Goal: Information Seeking & Learning: Find specific page/section

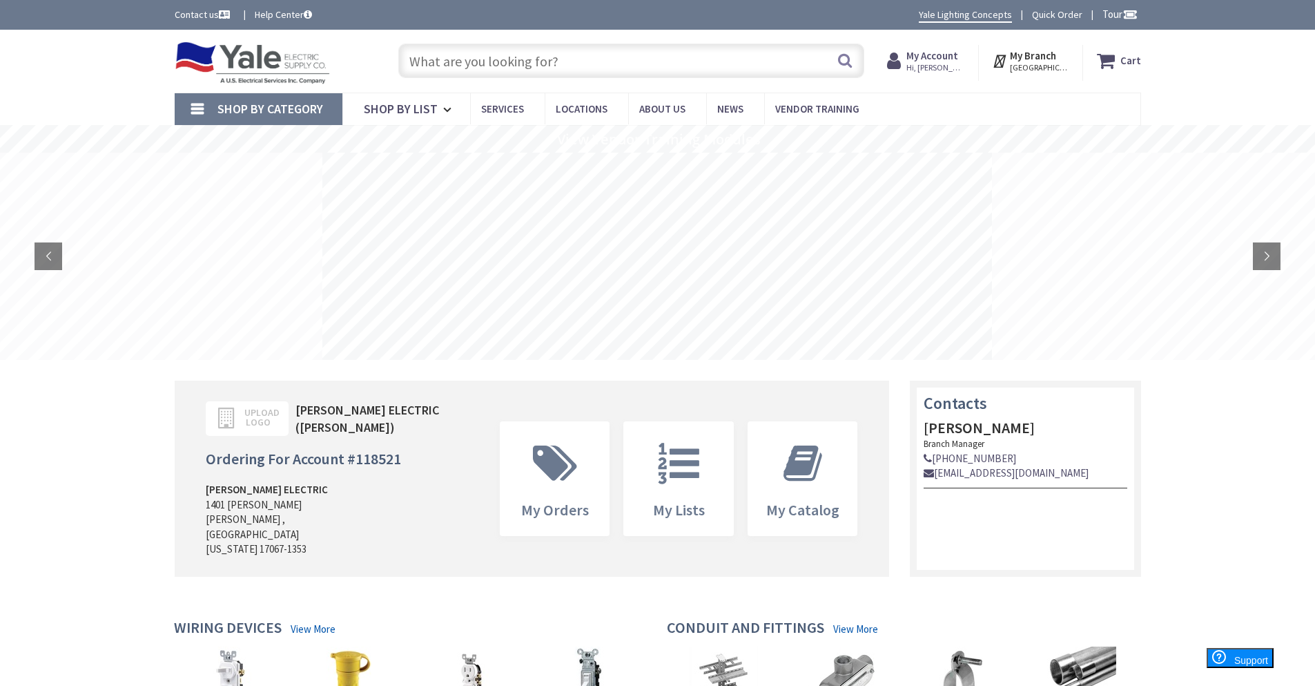
click at [432, 67] on input "text" at bounding box center [631, 60] width 466 height 35
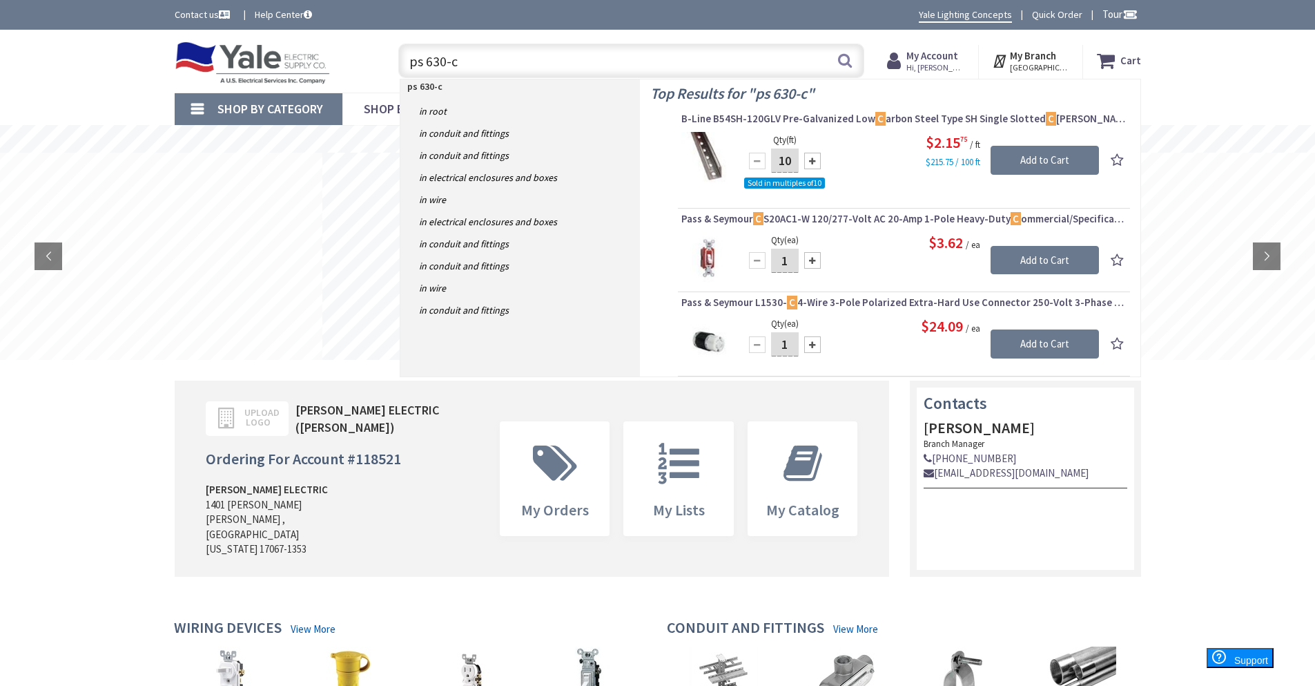
click at [427, 59] on input "ps 630-c" at bounding box center [631, 60] width 466 height 35
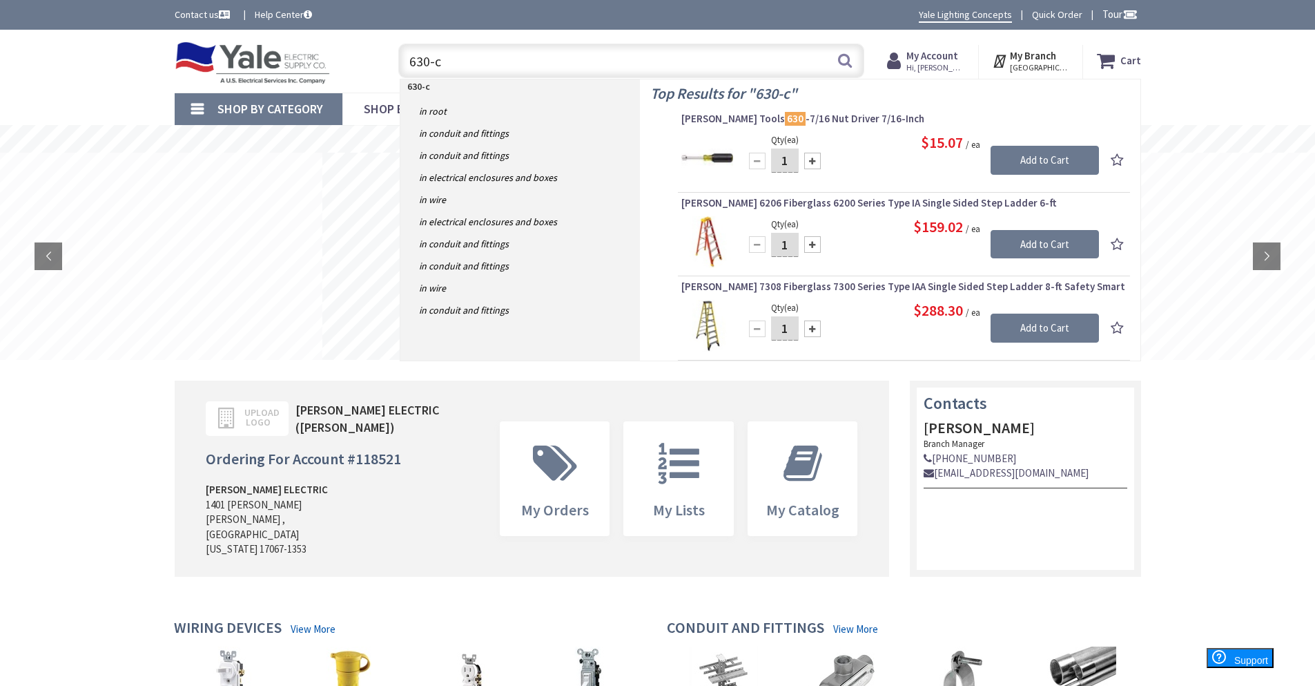
click at [472, 63] on input "630-c" at bounding box center [631, 60] width 466 height 35
click at [409, 61] on input "630-c" at bounding box center [631, 60] width 466 height 35
click at [472, 60] on input "630-c" at bounding box center [631, 60] width 466 height 35
click at [407, 59] on input "630-c" at bounding box center [631, 60] width 466 height 35
type input "l630-c"
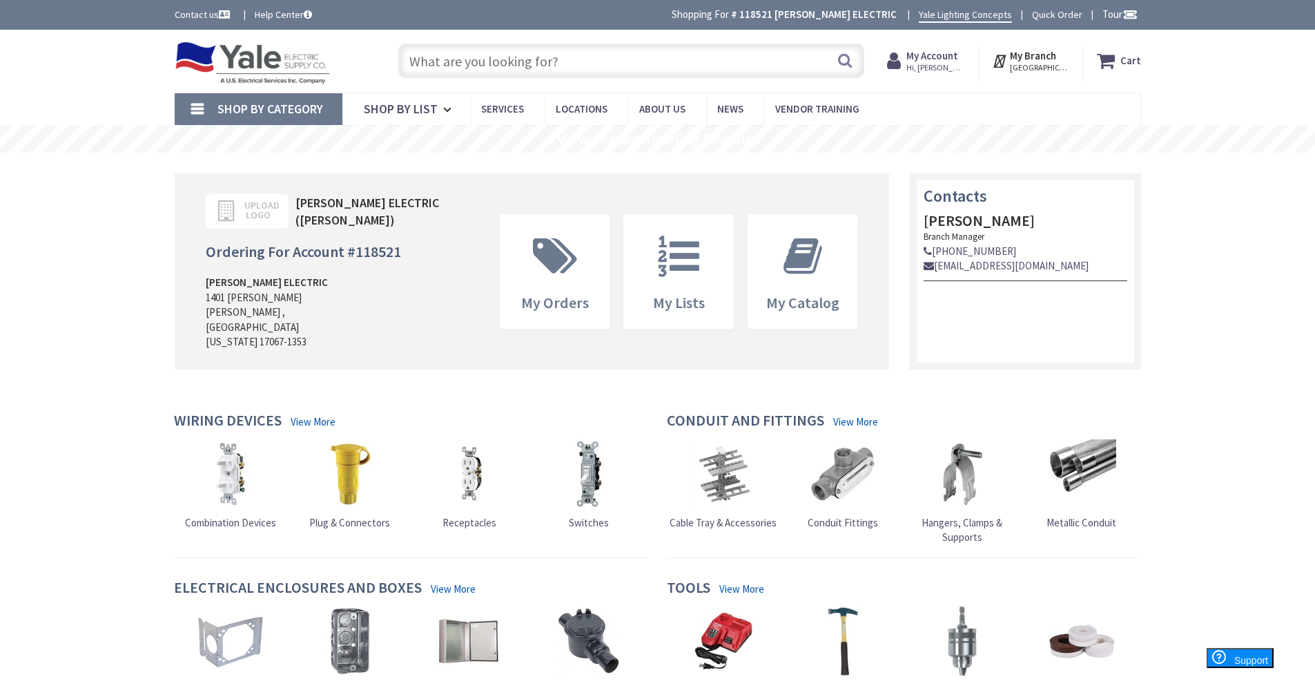
click at [450, 64] on input "text" at bounding box center [631, 60] width 466 height 35
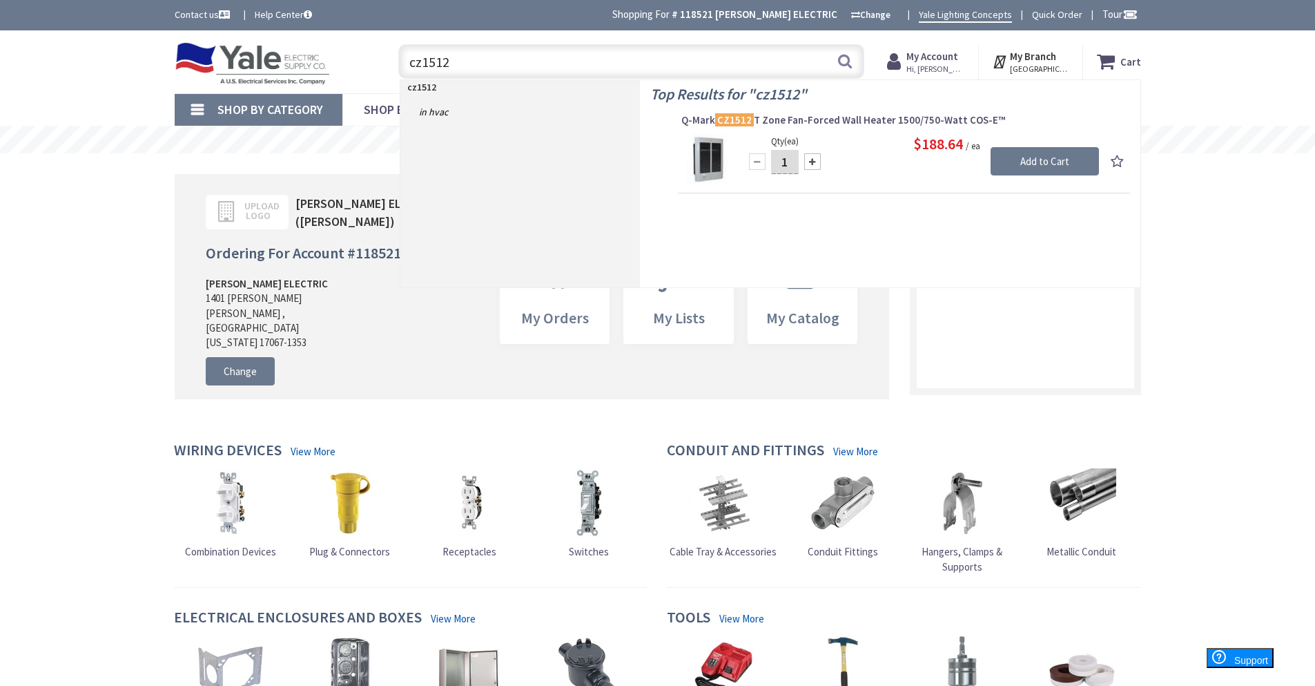
click at [484, 61] on input "cz1512" at bounding box center [631, 61] width 466 height 35
type input "c"
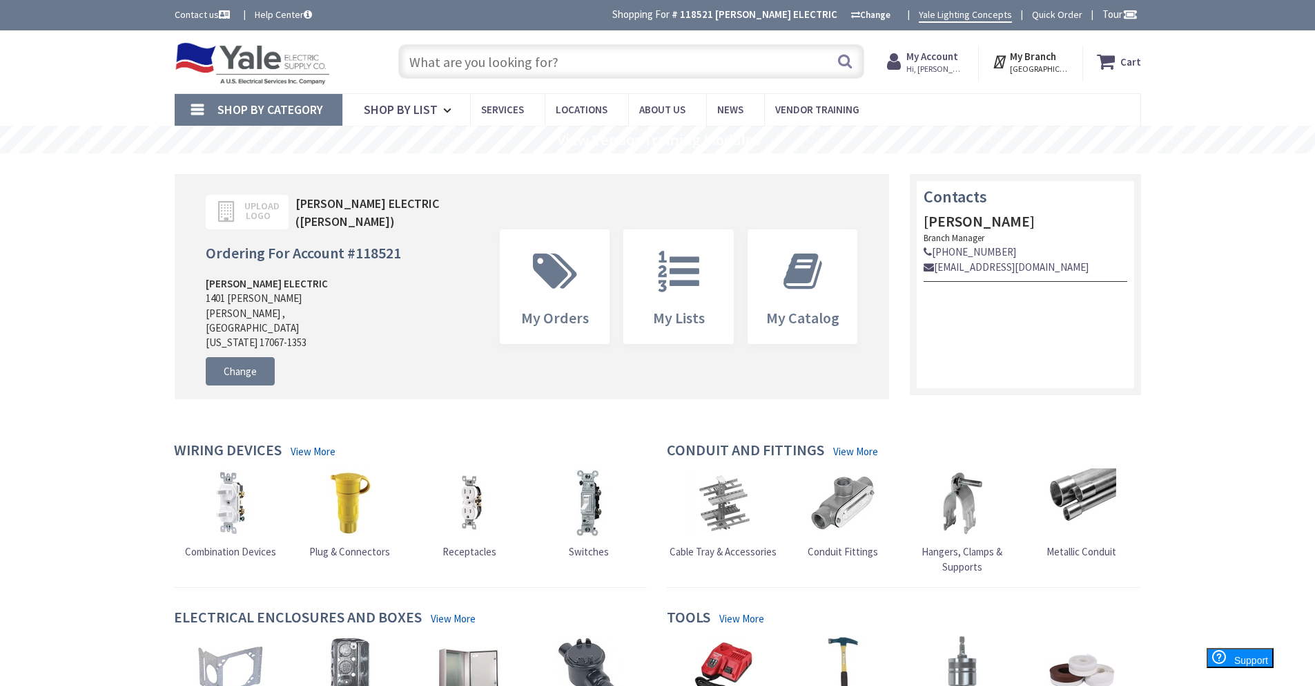
paste input "FBC4225W"
type input "FBC4225W"
click at [846, 62] on button "Search" at bounding box center [845, 61] width 18 height 31
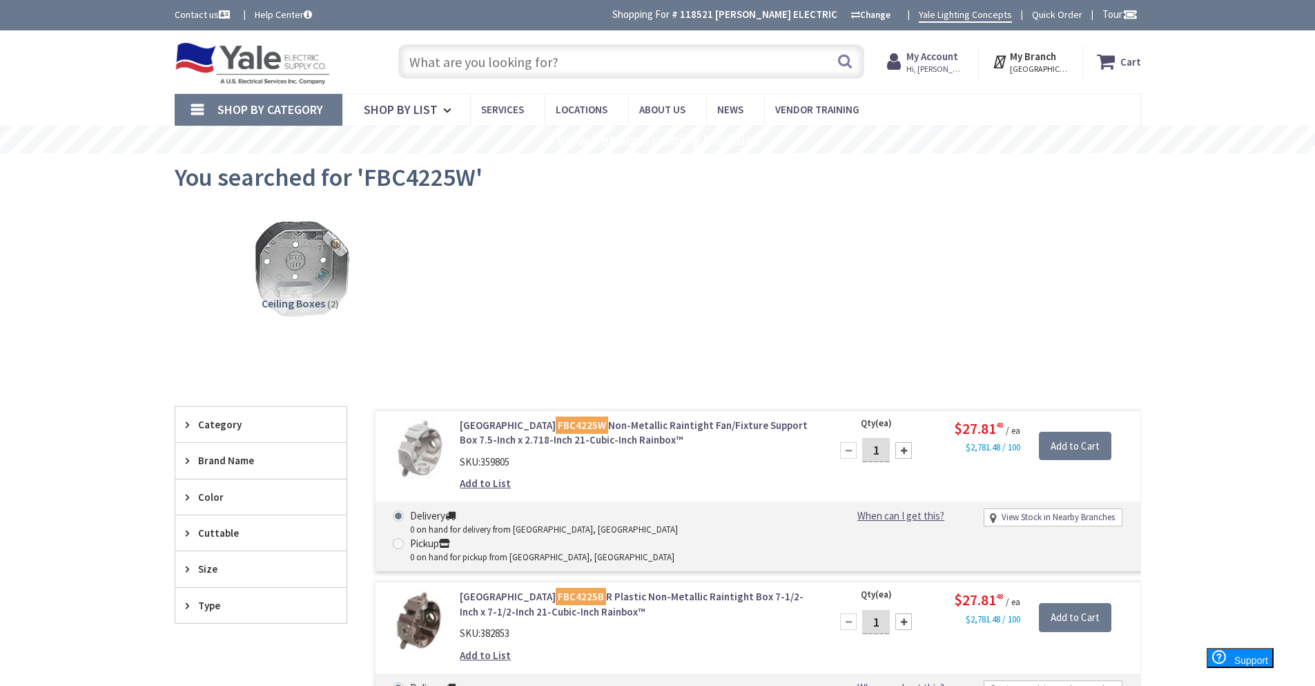
click at [1114, 269] on div "Ceiling Boxes (2)" at bounding box center [658, 279] width 918 height 148
